Goal: Navigation & Orientation: Find specific page/section

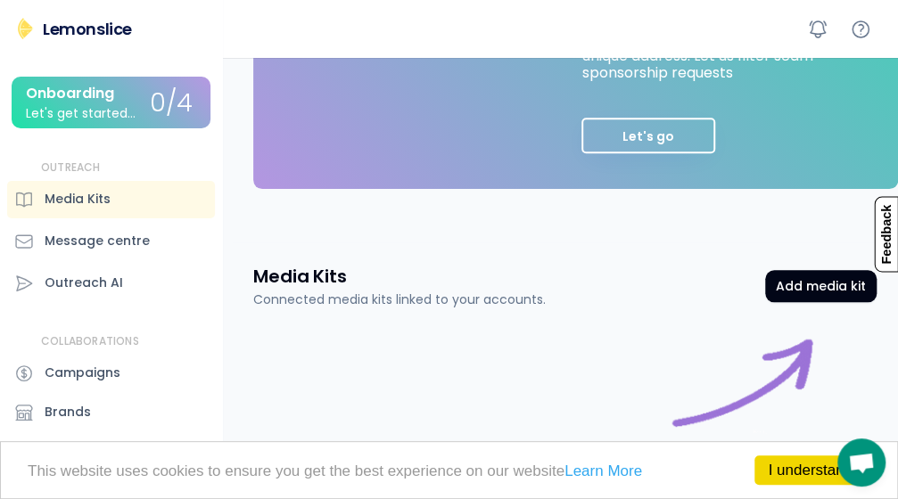
scroll to position [629, 0]
click at [786, 475] on link "I understand!" at bounding box center [812, 470] width 116 height 29
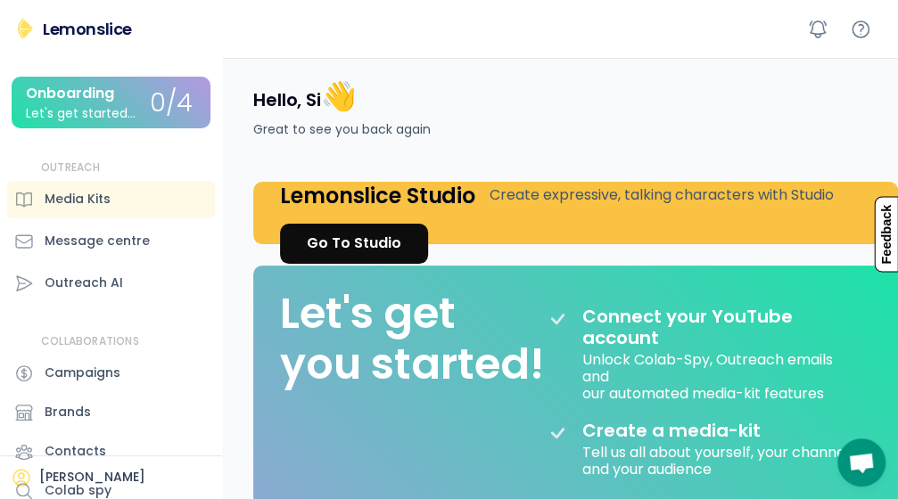
scroll to position [0, 0]
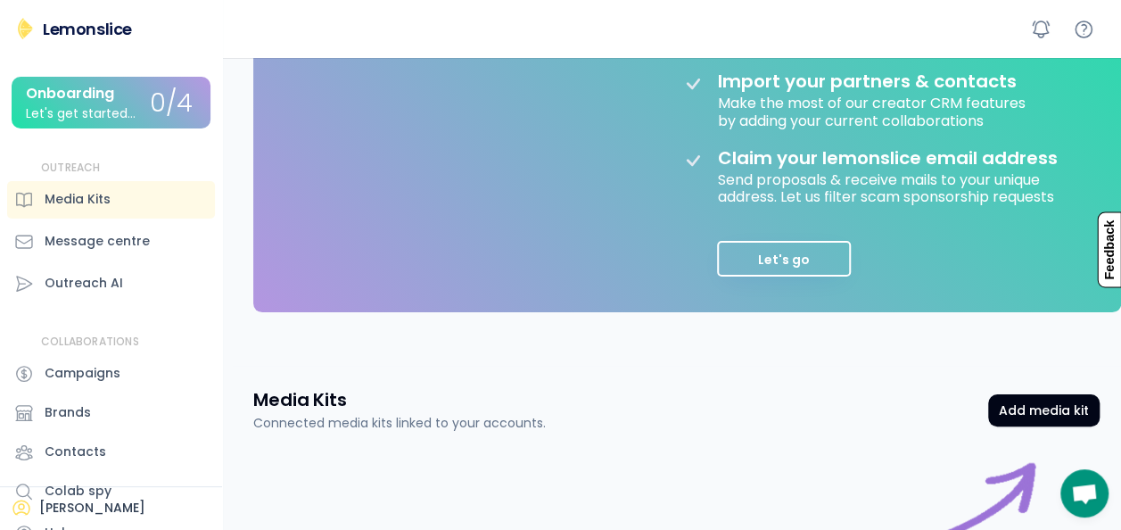
scroll to position [446, 0]
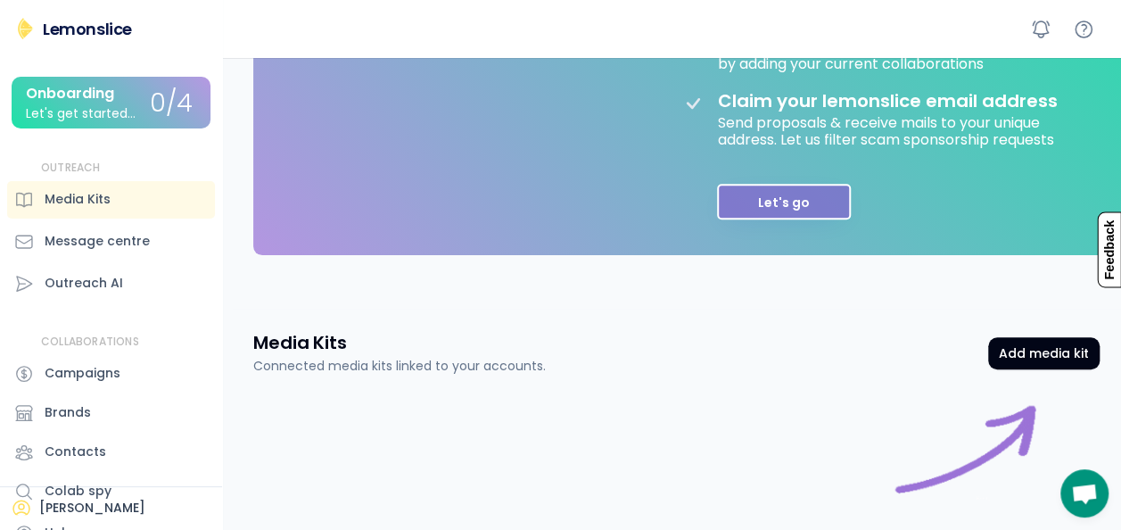
click at [776, 200] on button "Let's go" at bounding box center [784, 202] width 134 height 36
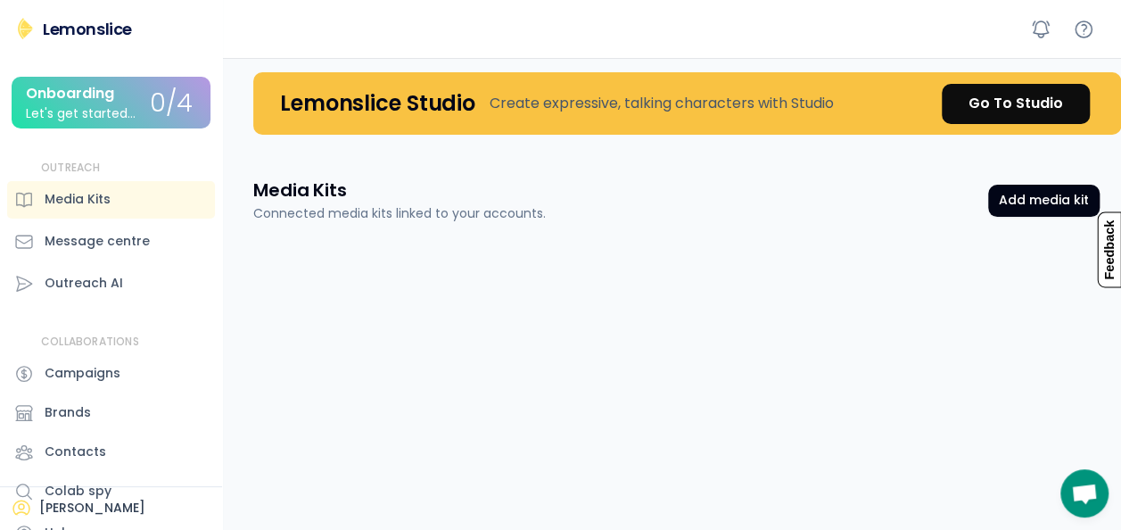
scroll to position [0, 0]
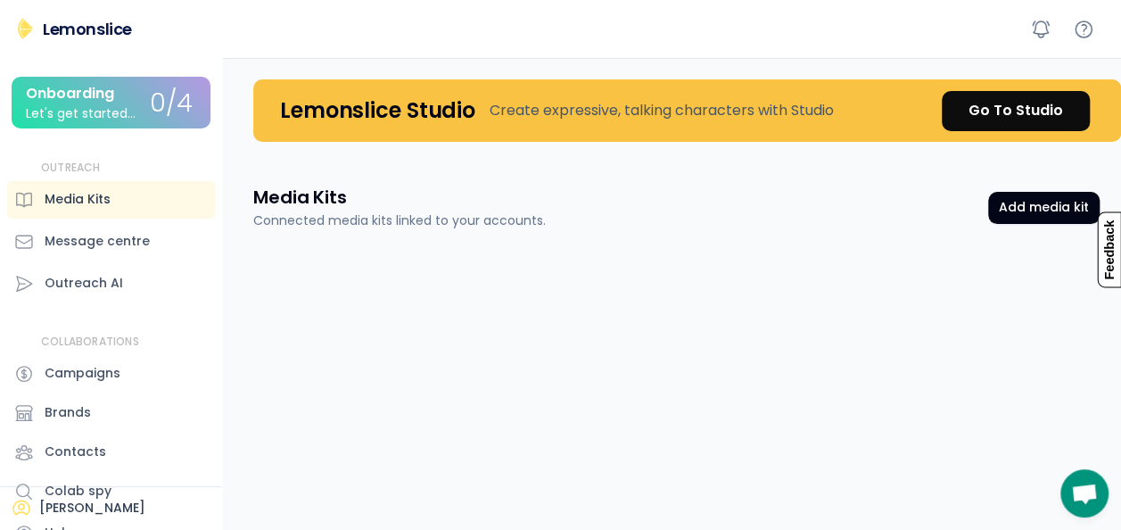
click at [56, 200] on div "Media Kits" at bounding box center [78, 199] width 66 height 19
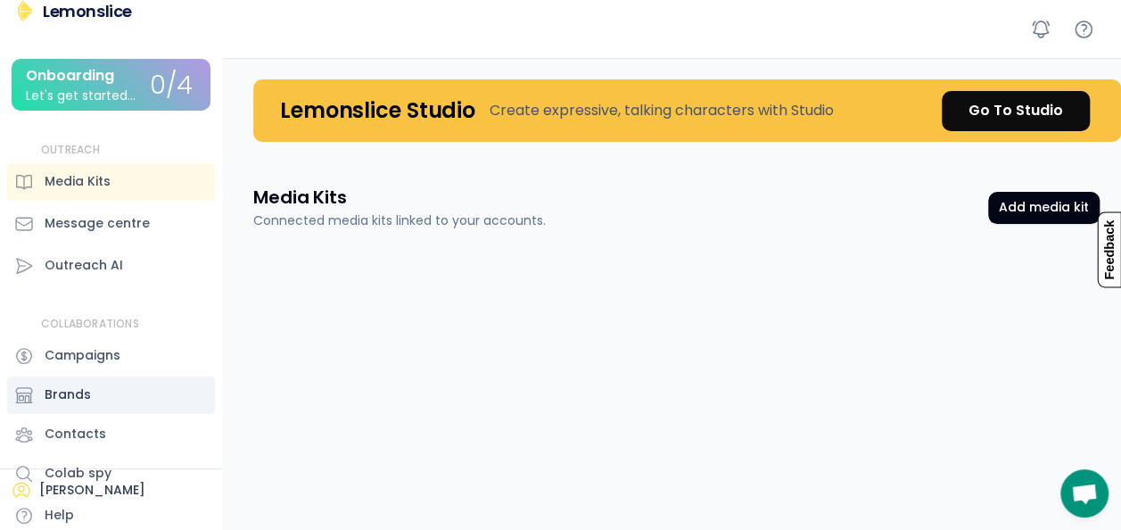
scroll to position [25, 0]
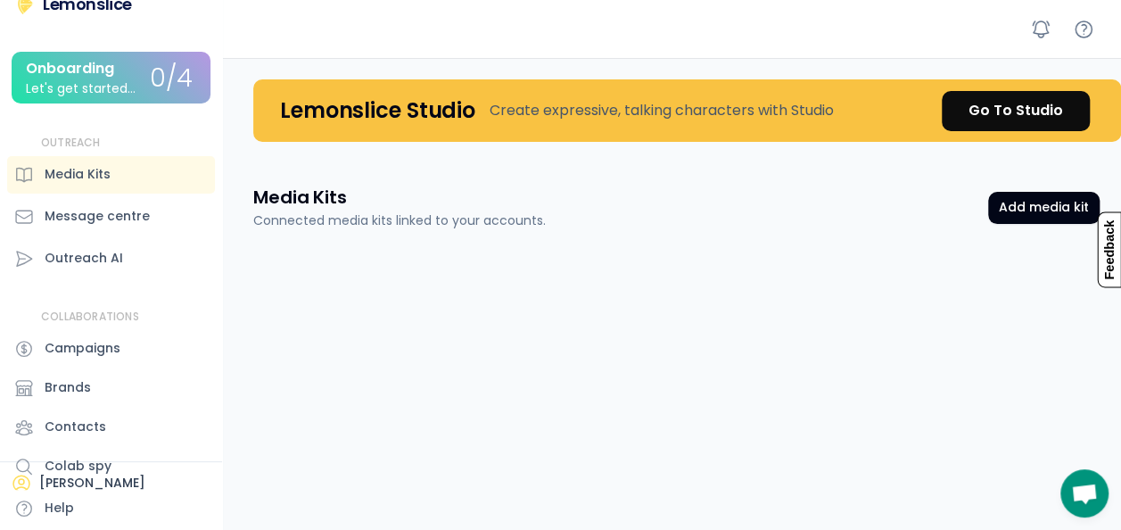
click at [88, 488] on div "COLLABORATIONS Campaigns Brands Contacts Colab spy Help" at bounding box center [111, 419] width 208 height 220
click at [37, 478] on div "Colab spy" at bounding box center [111, 466] width 208 height 37
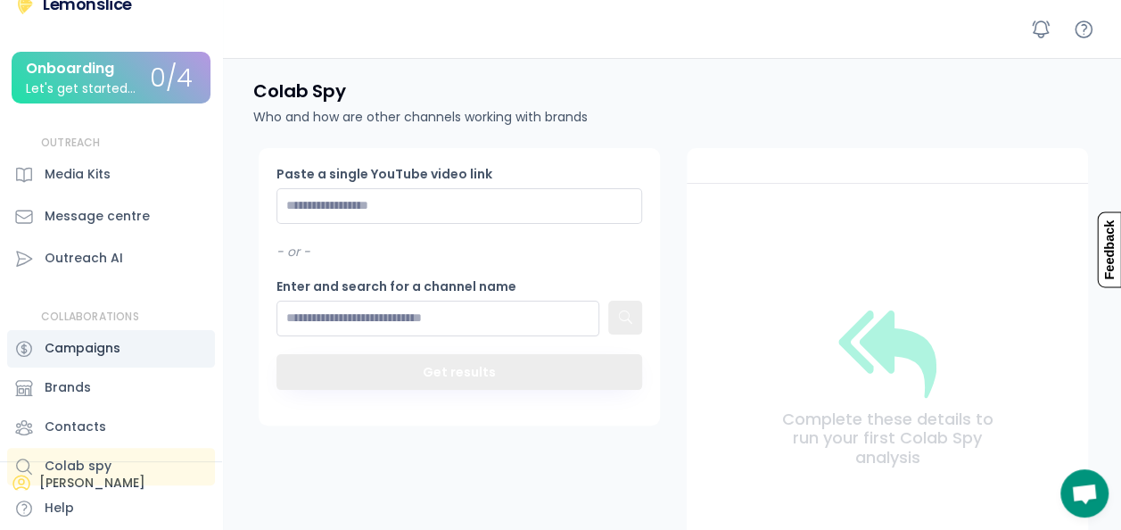
click at [63, 330] on div "Campaigns" at bounding box center [111, 348] width 208 height 37
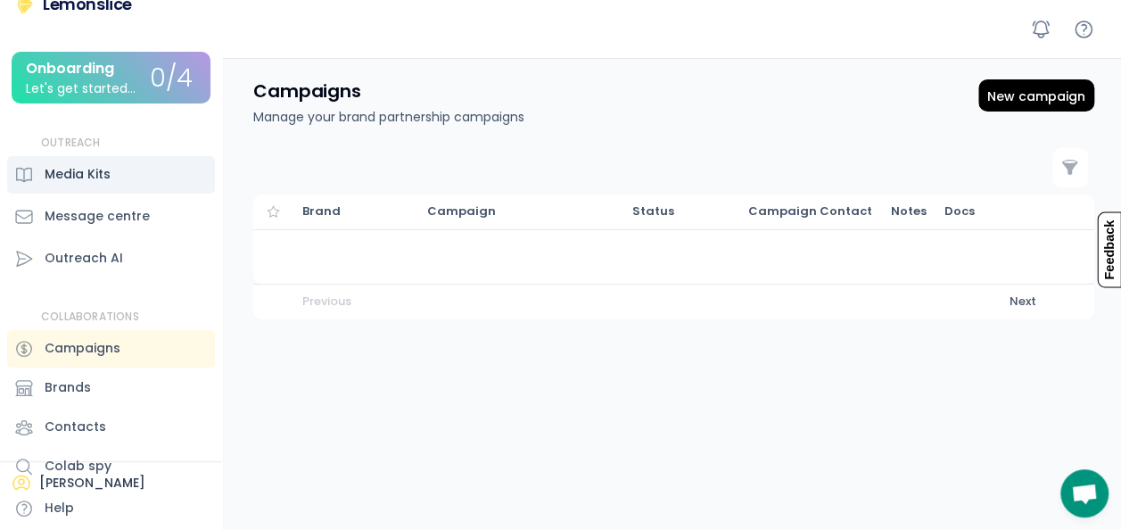
click at [95, 168] on div "Media Kits" at bounding box center [78, 174] width 66 height 19
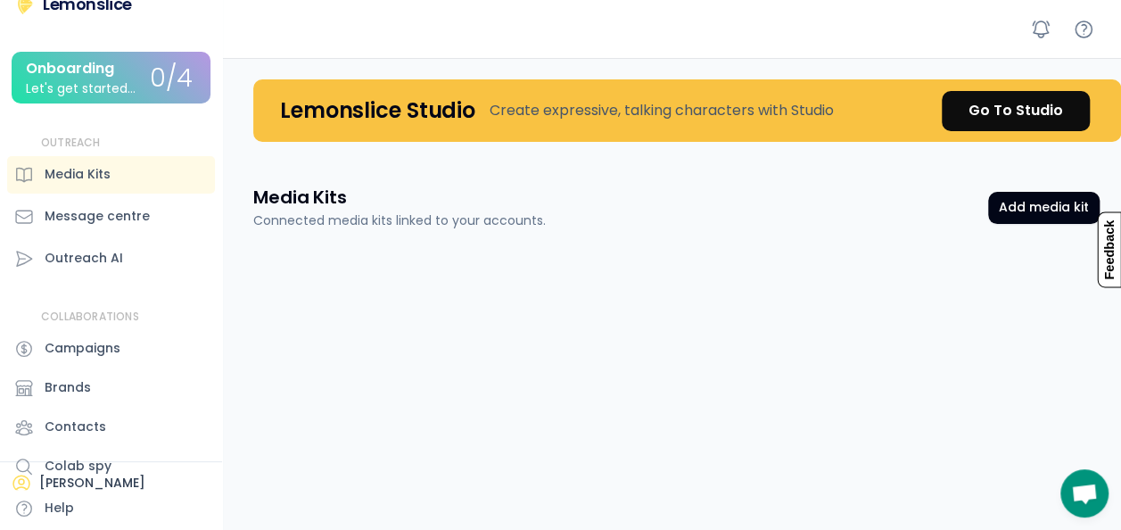
click at [897, 117] on div "Go To Studio" at bounding box center [1015, 110] width 95 height 21
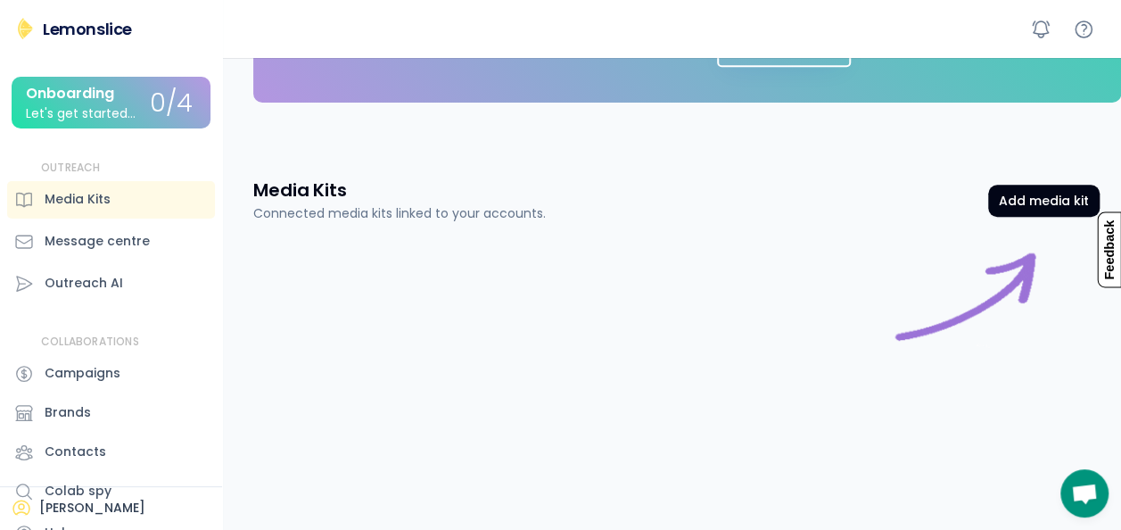
scroll to position [420, 0]
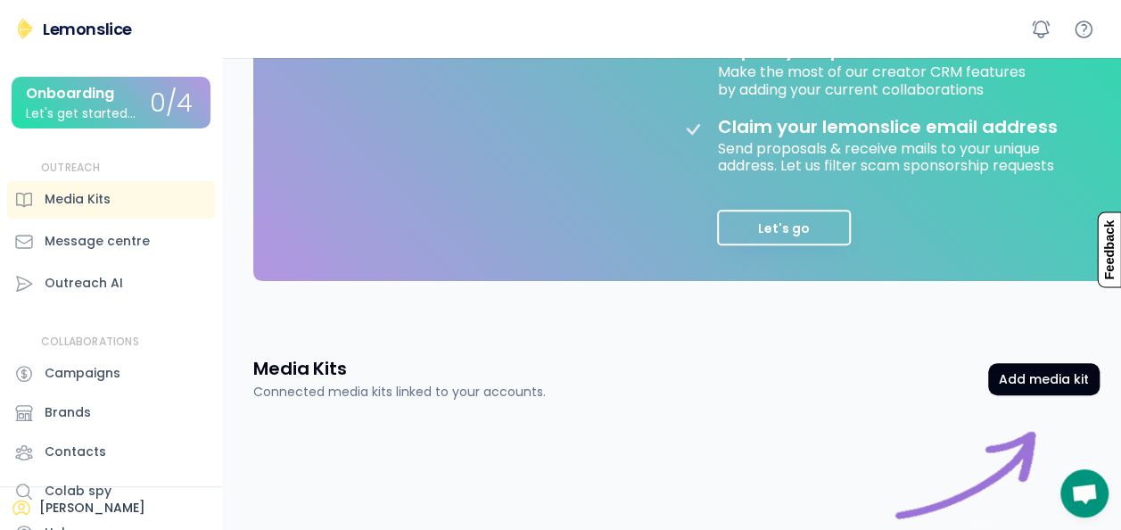
drag, startPoint x: 495, startPoint y: 251, endPoint x: 458, endPoint y: 321, distance: 79.4
click at [458, 321] on div "Hello, Si 👋 Great to see you back again Lemonslice Studio Create expressive, ta…" at bounding box center [676, 173] width 889 height 1070
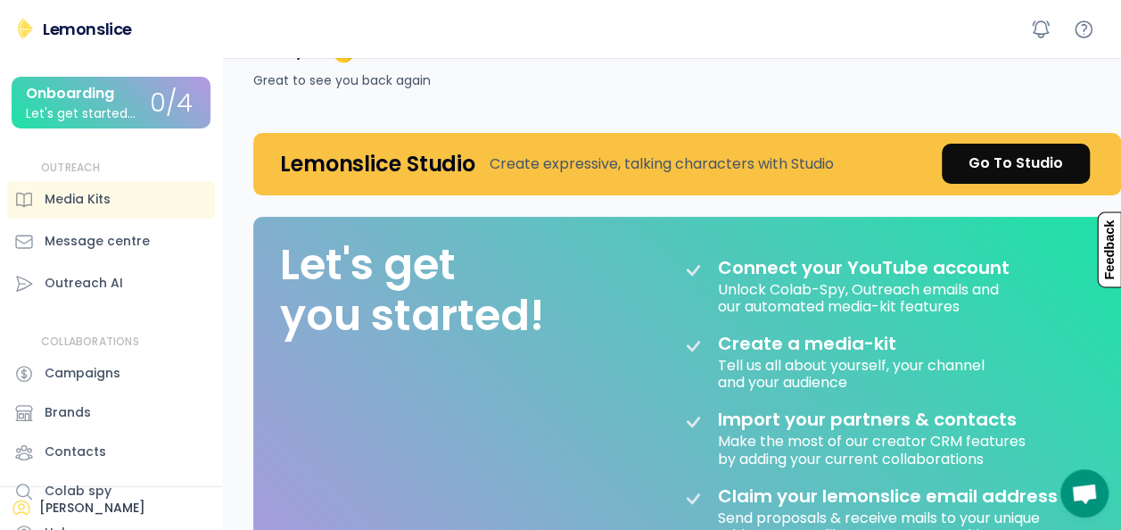
scroll to position [0, 0]
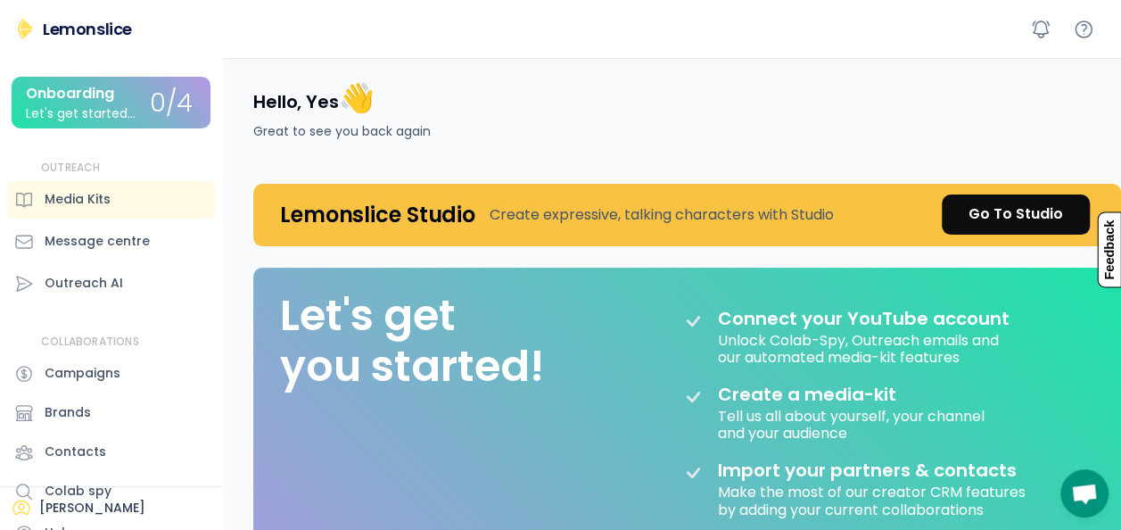
drag, startPoint x: 583, startPoint y: 332, endPoint x: 654, endPoint y: 403, distance: 100.3
click at [655, 403] on div "Let's get you started! Connect your YouTube account Unlock Colab-Spy, Outreach …" at bounding box center [687, 485] width 868 height 434
drag, startPoint x: 414, startPoint y: 343, endPoint x: 371, endPoint y: 346, distance: 42.9
click at [371, 346] on div "Let's get you started!" at bounding box center [412, 341] width 264 height 103
drag, startPoint x: 917, startPoint y: 96, endPoint x: 636, endPoint y: 330, distance: 365.3
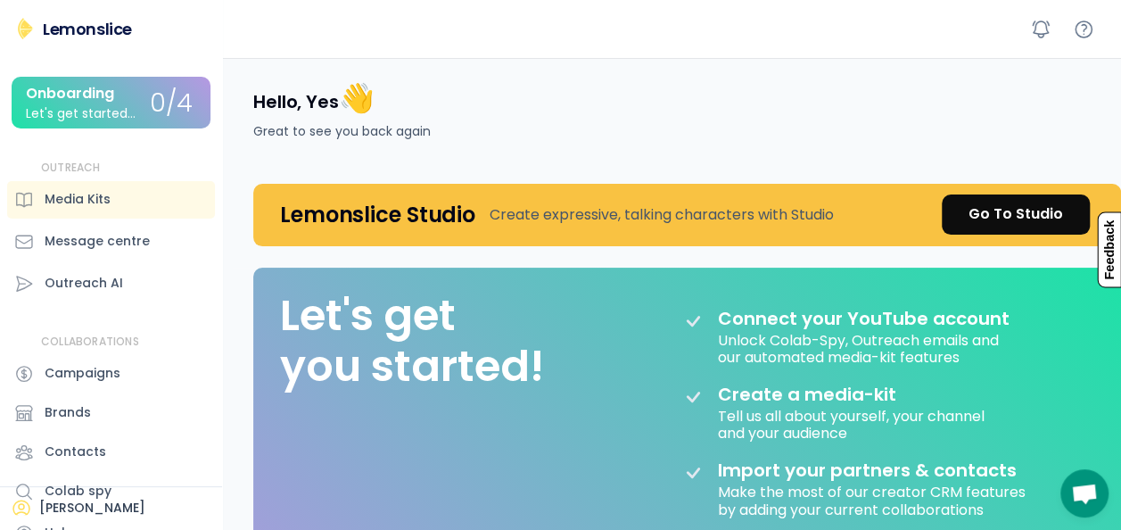
click at [636, 330] on div "Let's get you started! Connect your YouTube account Unlock Colab-Spy, Outreach …" at bounding box center [687, 485] width 868 height 434
drag, startPoint x: 801, startPoint y: 325, endPoint x: 622, endPoint y: 335, distance: 179.6
click at [622, 335] on div "Let's get you started! Connect your YouTube account Unlock Colab-Spy, Outreach …" at bounding box center [687, 485] width 868 height 434
drag, startPoint x: 60, startPoint y: 505, endPoint x: 480, endPoint y: 95, distance: 586.4
click at [480, 95] on div "Hello, Yes 👋 Great to see you back again" at bounding box center [676, 110] width 889 height 104
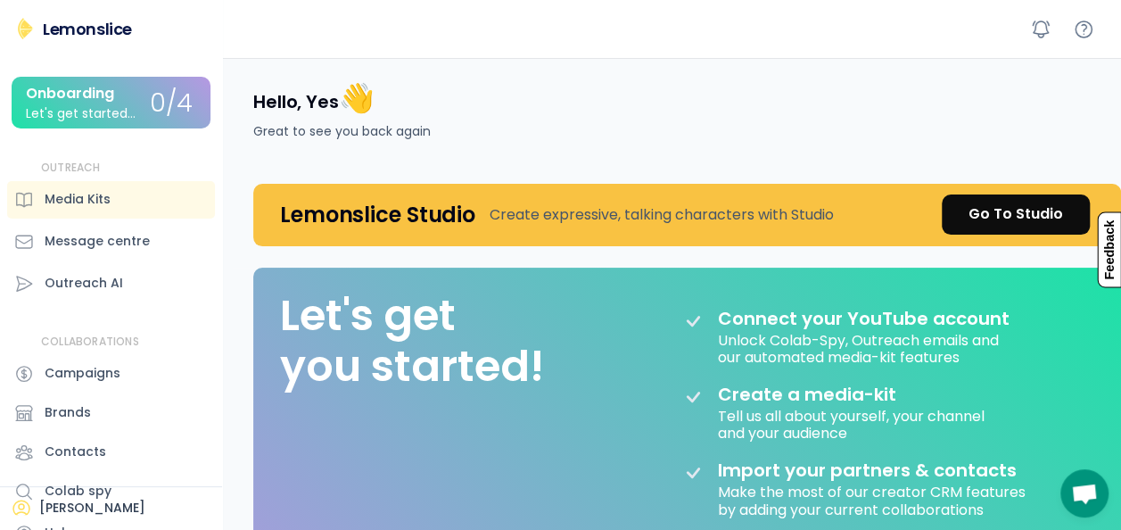
click at [604, 156] on div "Hello, Yes 👋 Great to see you back again" at bounding box center [676, 110] width 889 height 104
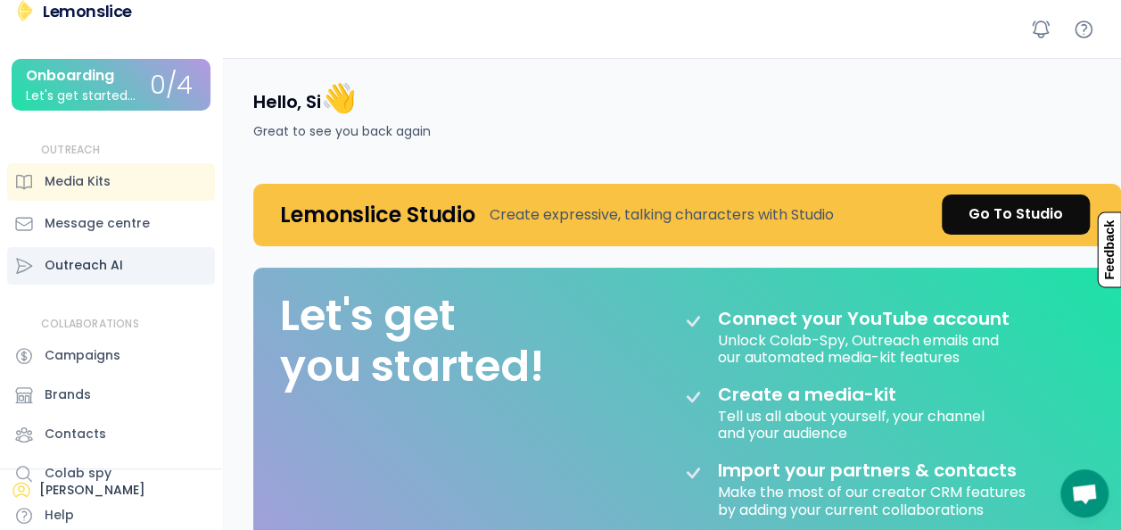
scroll to position [25, 0]
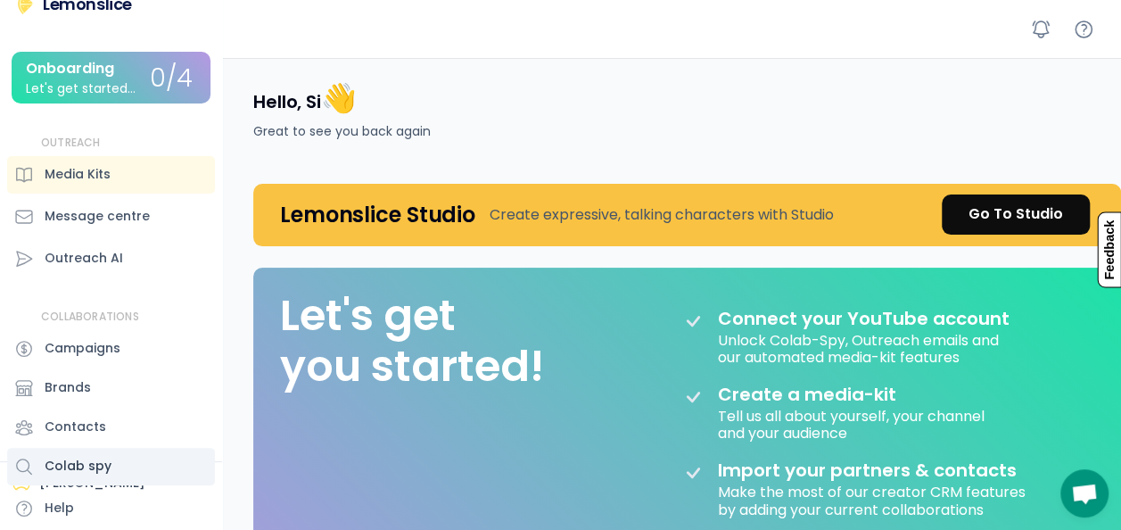
click at [87, 484] on div "Colab spy" at bounding box center [111, 466] width 208 height 37
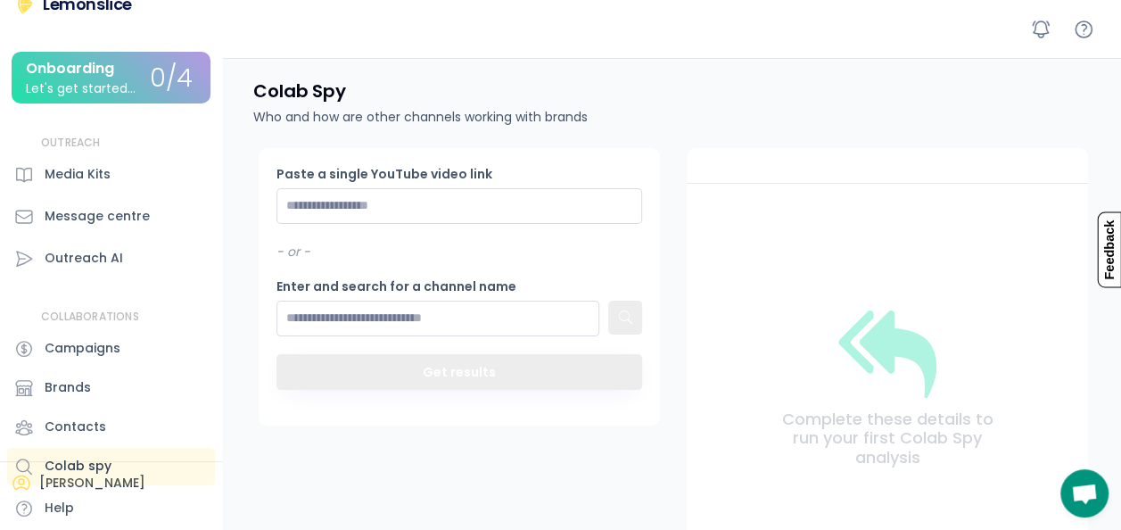
click at [74, 483] on div "Colab spy" at bounding box center [111, 466] width 208 height 37
click at [66, 510] on div "Help" at bounding box center [59, 507] width 29 height 19
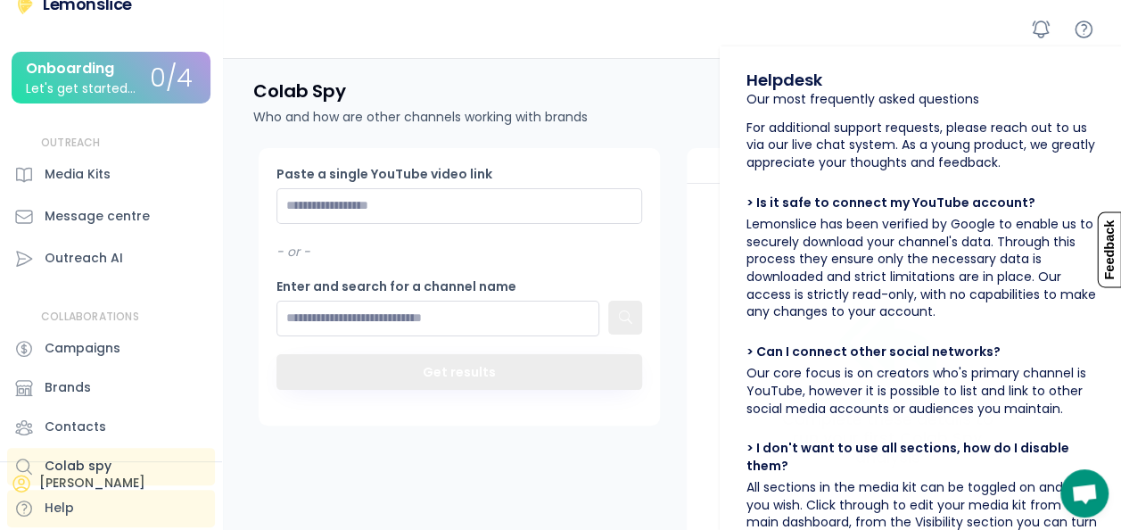
click at [78, 483] on div "Colab spy" at bounding box center [111, 466] width 208 height 37
click at [105, 432] on div "Contacts" at bounding box center [111, 426] width 208 height 37
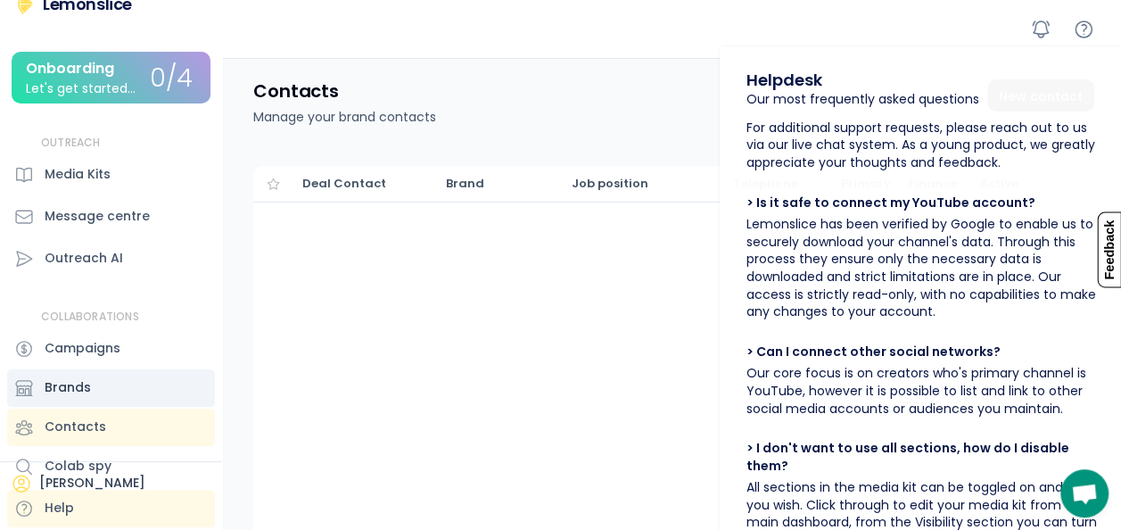
click at [81, 388] on div "Brands" at bounding box center [68, 387] width 46 height 19
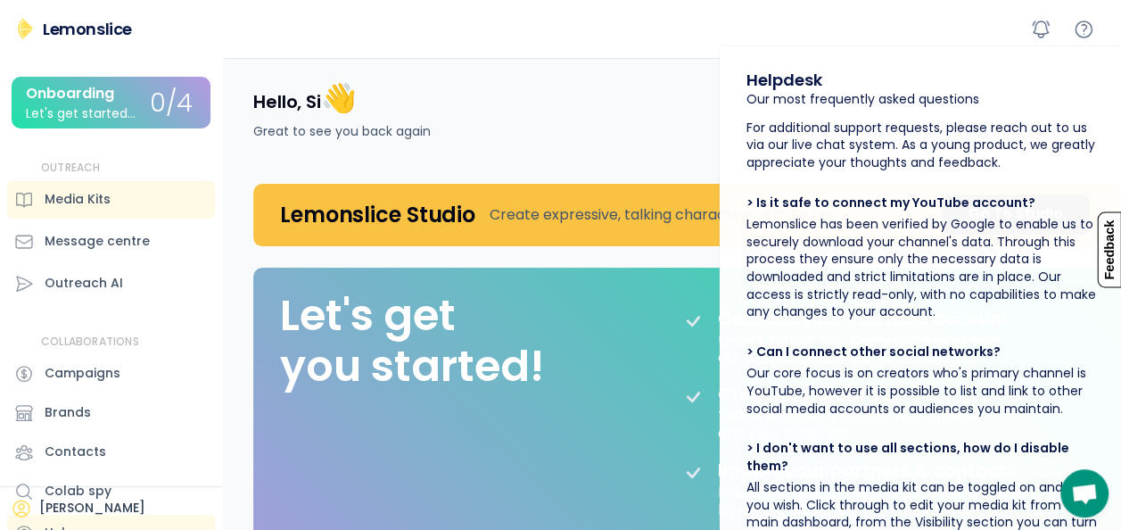
click at [585, 93] on div "Hello, Si 👋 Great to see you back again" at bounding box center [676, 110] width 889 height 104
click at [625, 130] on div "Hello, Si 👋 Great to see you back again" at bounding box center [676, 110] width 889 height 104
drag, startPoint x: 451, startPoint y: 215, endPoint x: 351, endPoint y: 219, distance: 100.0
click at [351, 219] on h4 "Lemonslice Studio" at bounding box center [377, 215] width 195 height 28
click at [350, 219] on h4 "Lemonslice Studio" at bounding box center [377, 215] width 195 height 28
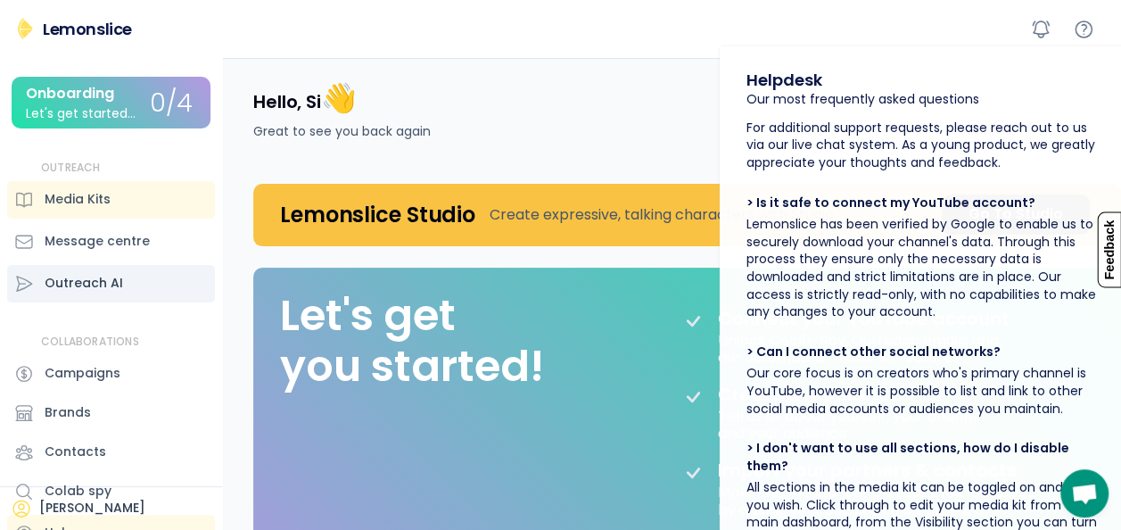
click at [80, 273] on div "Outreach AI" at bounding box center [111, 283] width 208 height 37
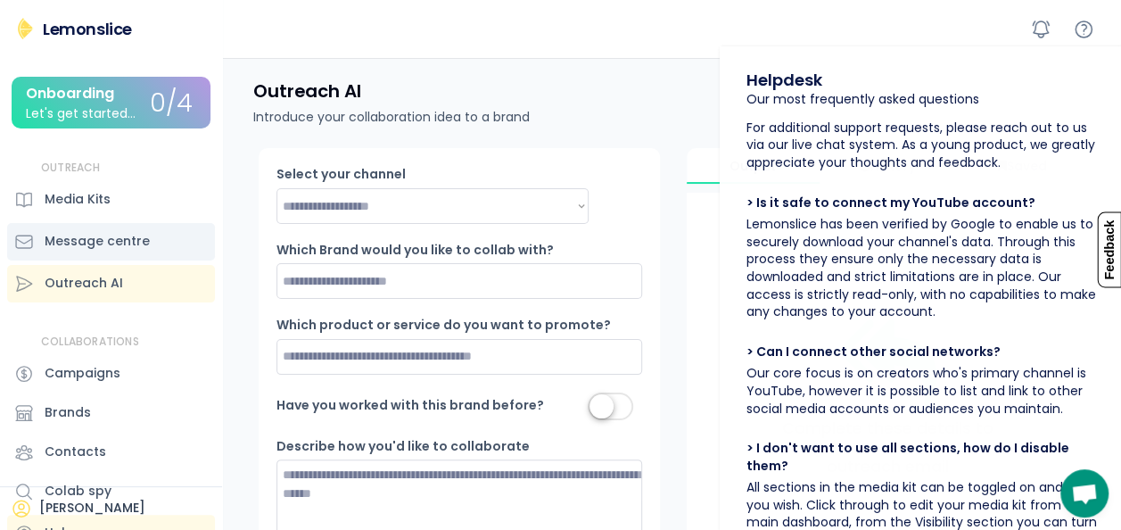
click at [86, 248] on div "Message centre" at bounding box center [97, 241] width 105 height 19
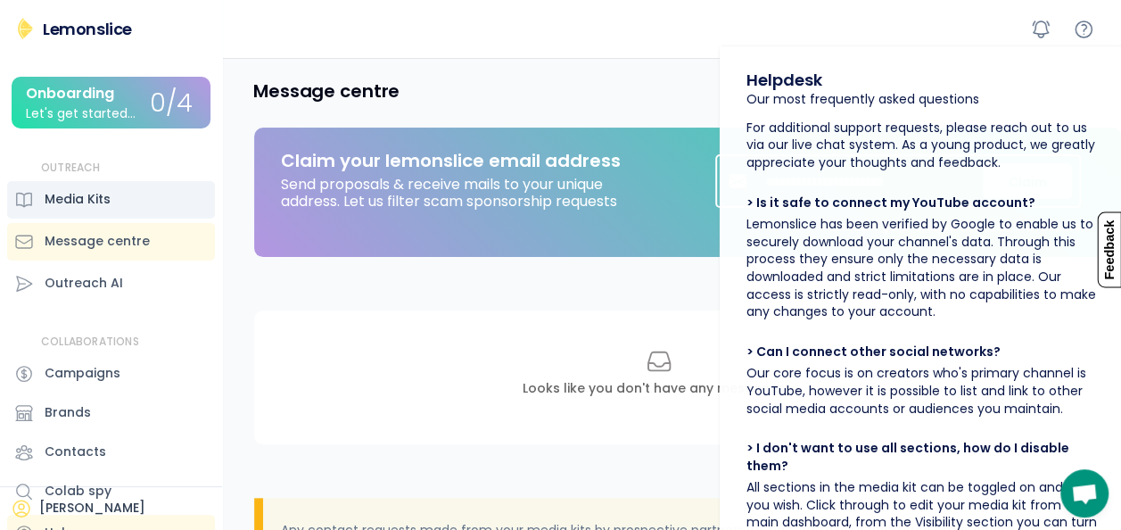
click at [93, 199] on div "Media Kits" at bounding box center [78, 199] width 66 height 19
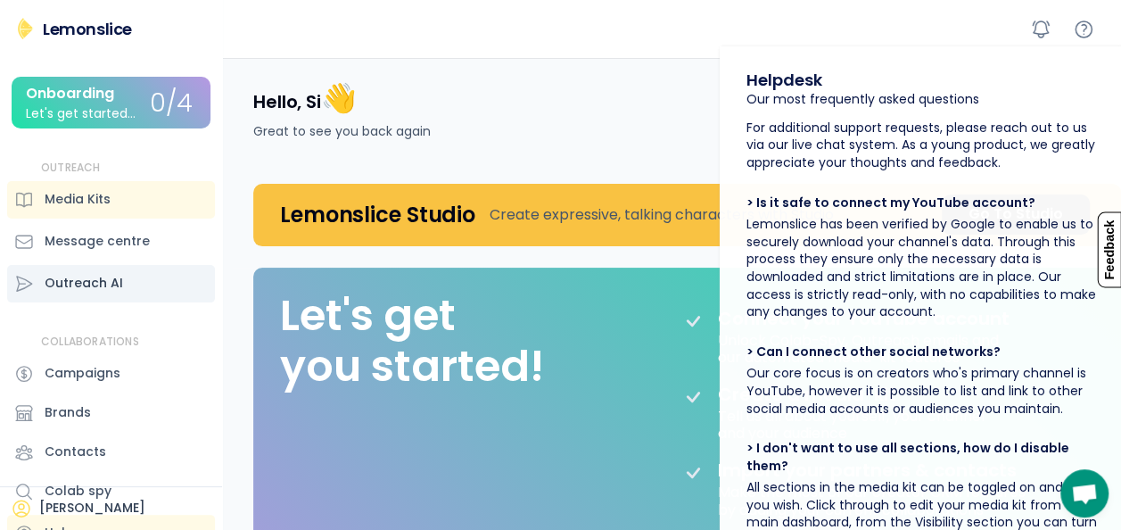
click at [94, 276] on div "Outreach AI" at bounding box center [84, 283] width 78 height 19
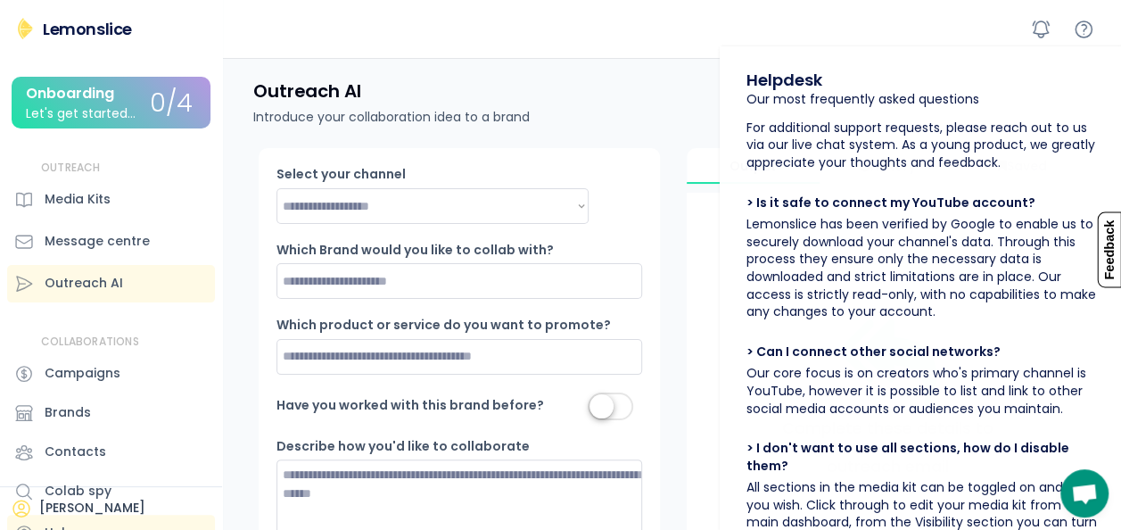
click at [88, 325] on div "Lemonslice Onboarding Let's get started... 0/4 OUTREACH Media Kits Message cent…" at bounding box center [111, 286] width 222 height 537
click at [82, 377] on div "Campaigns" at bounding box center [83, 373] width 76 height 19
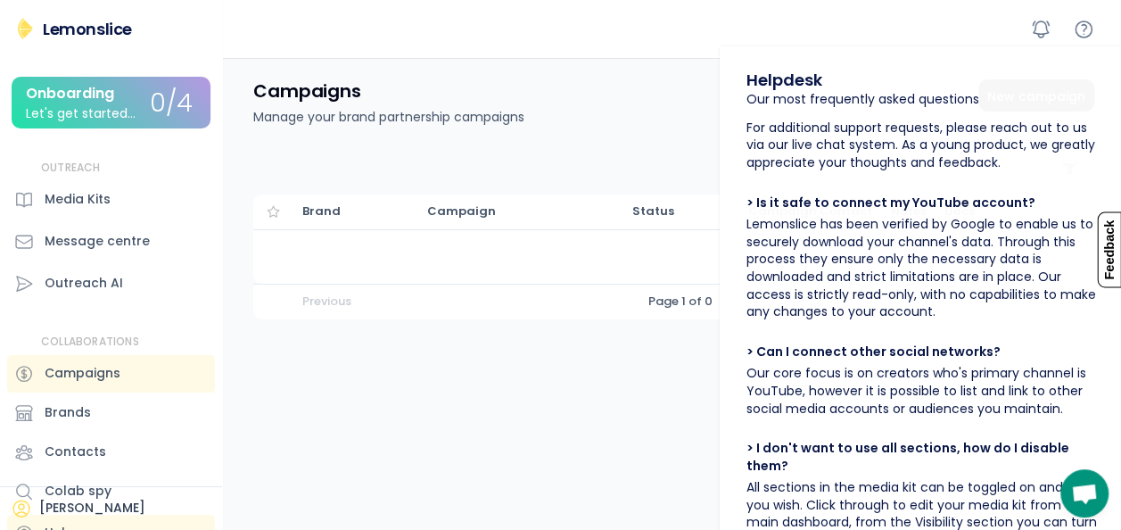
click at [89, 335] on div "COLLABORATIONS" at bounding box center [90, 341] width 98 height 15
click at [122, 204] on div "Media Kits" at bounding box center [111, 199] width 208 height 37
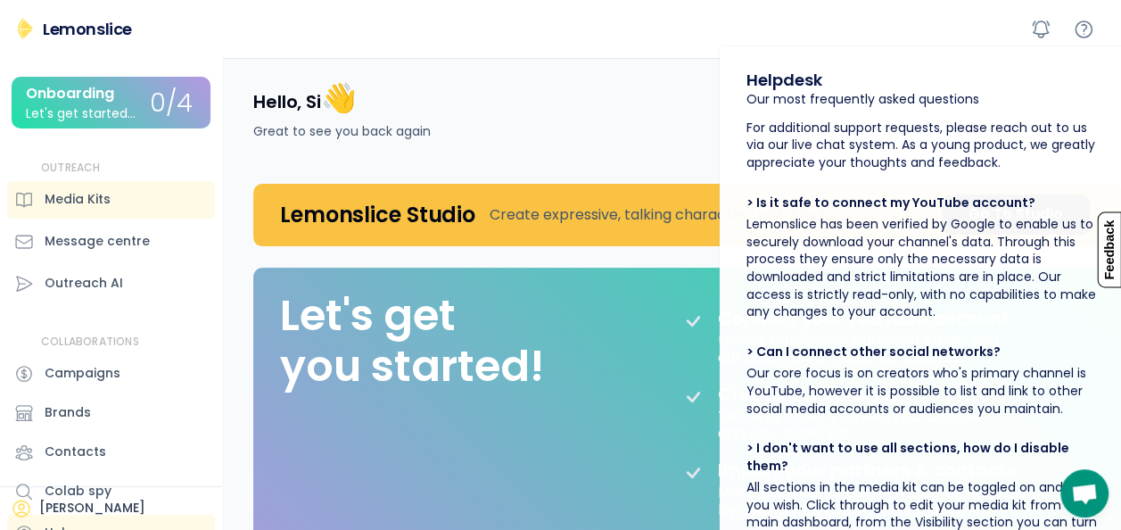
click at [605, 88] on div "Hello, Si 👋 Great to see you back again" at bounding box center [676, 110] width 889 height 104
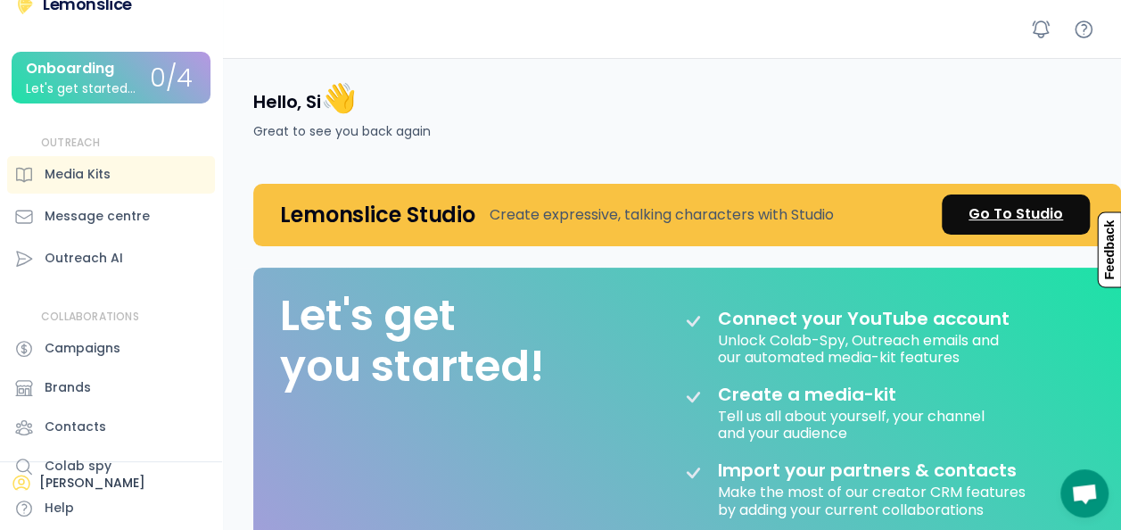
click at [1011, 209] on div "Go To Studio" at bounding box center [1015, 213] width 95 height 21
